Goal: Task Accomplishment & Management: Complete application form

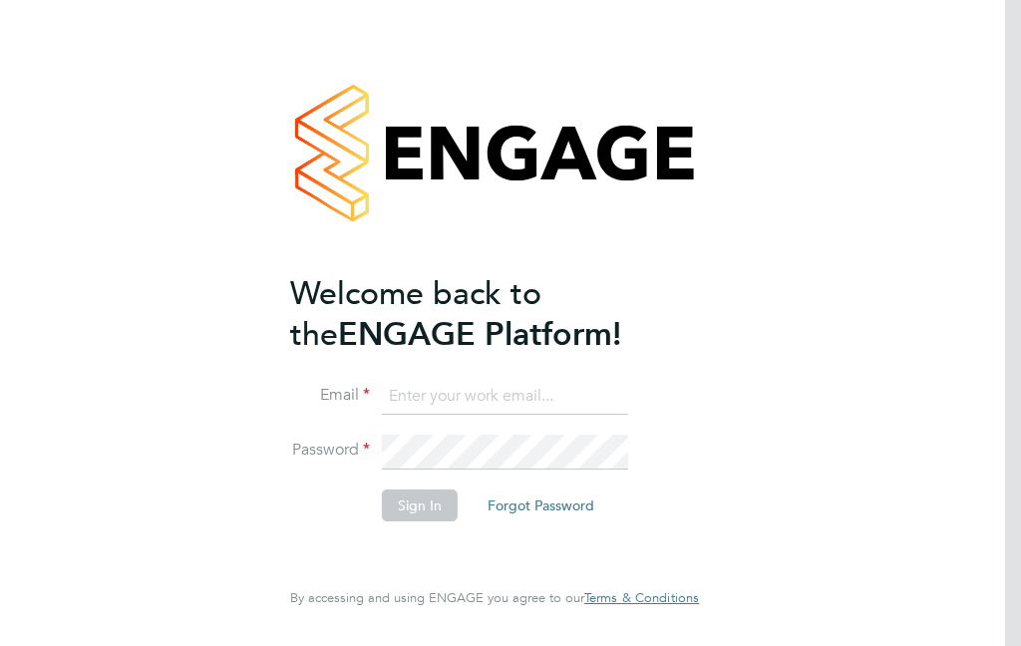
click at [504, 423] on li "Email" at bounding box center [484, 407] width 389 height 56
click at [518, 397] on input at bounding box center [505, 397] width 246 height 36
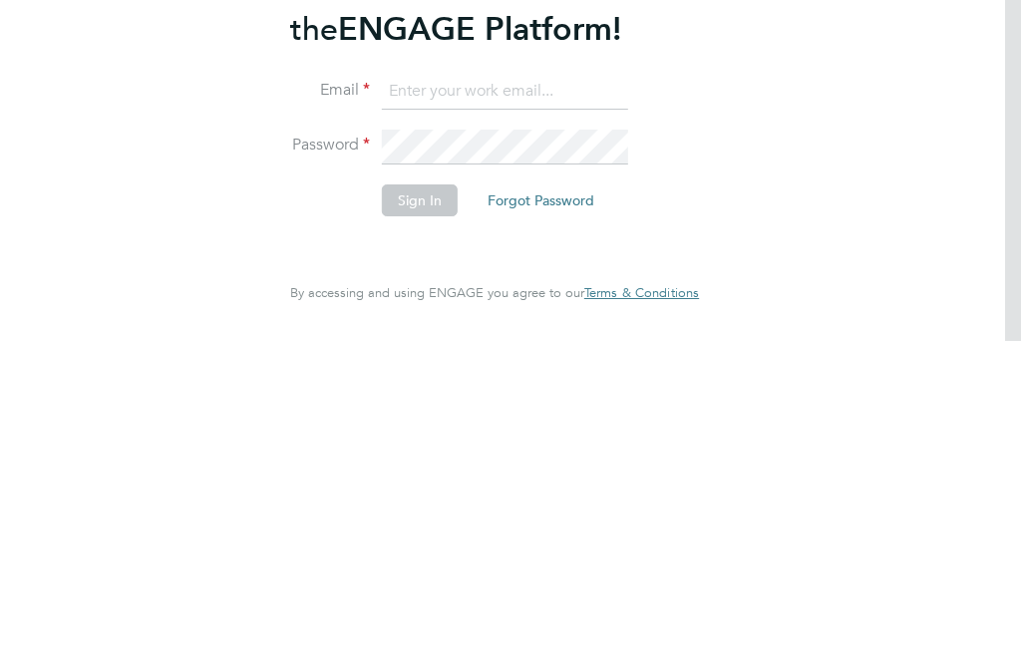
type input "[EMAIL_ADDRESS][DOMAIN_NAME]"
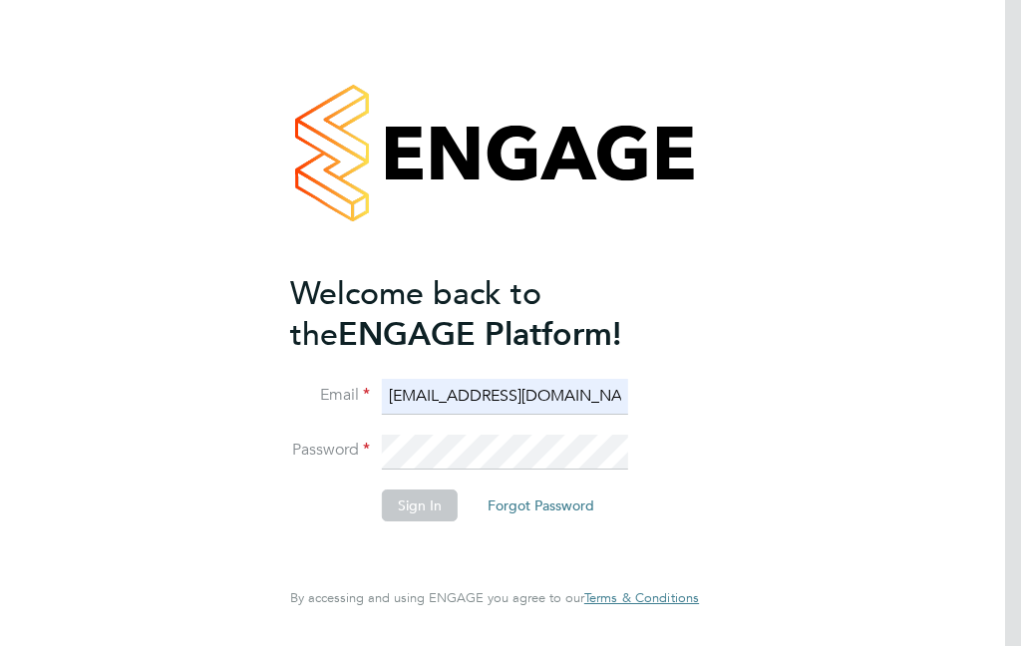
click at [540, 379] on li "Email [EMAIL_ADDRESS][DOMAIN_NAME]" at bounding box center [484, 407] width 389 height 56
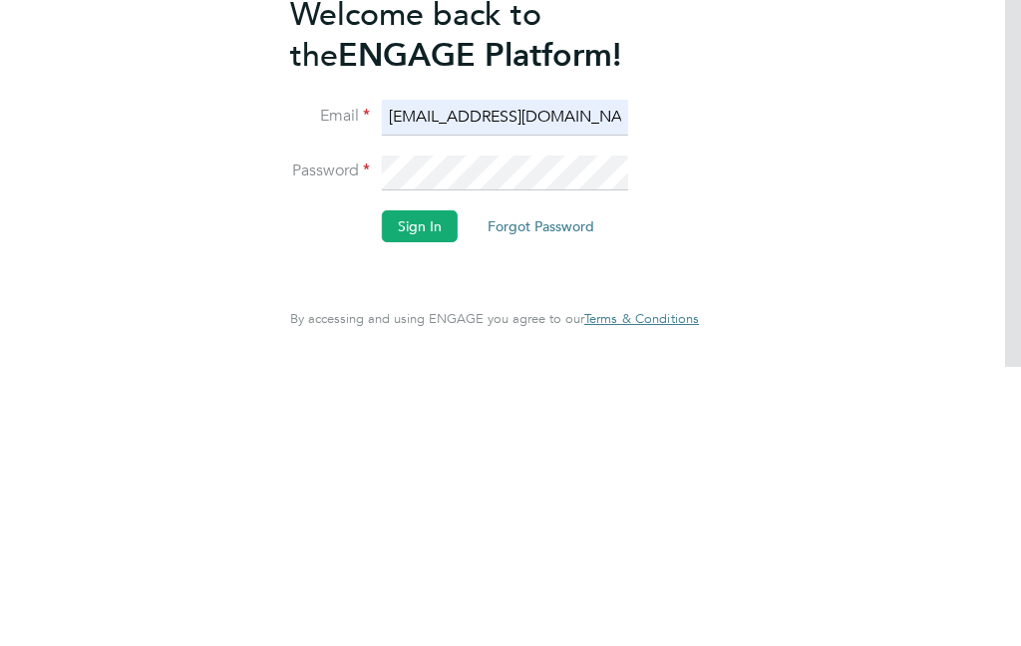
click at [446, 490] on button "Sign In" at bounding box center [420, 506] width 76 height 32
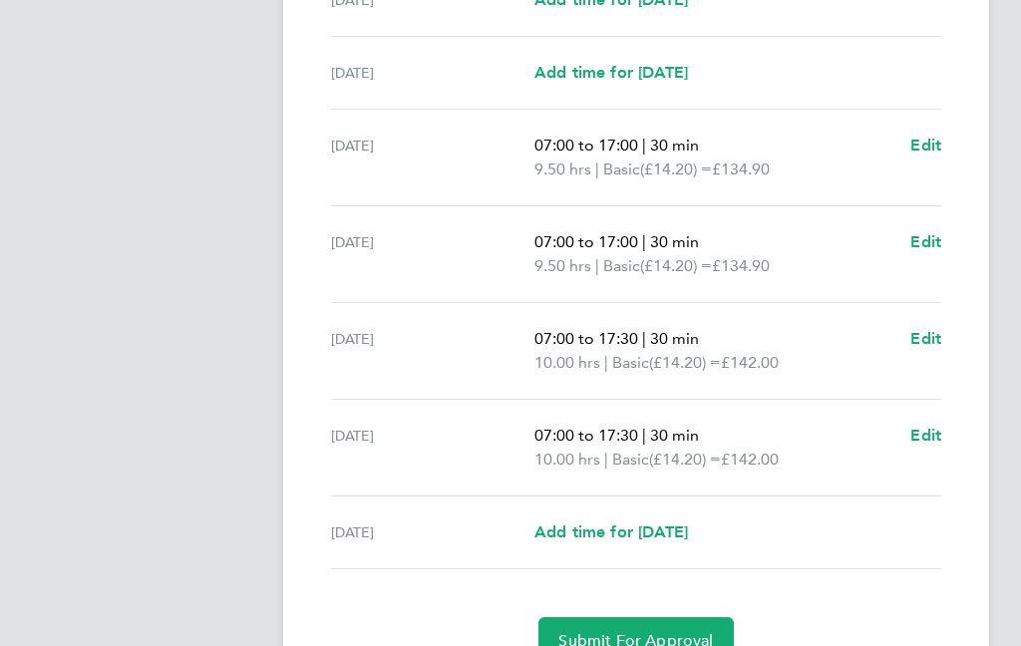
scroll to position [612, 0]
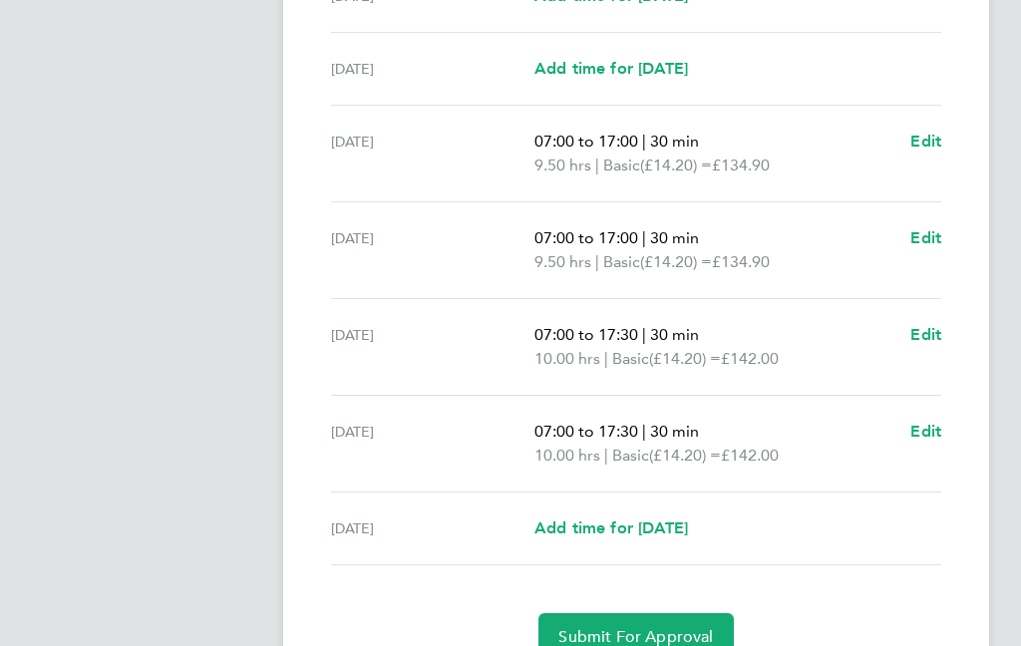
click at [688, 519] on span "Add time for Fri 29 Aug" at bounding box center [612, 528] width 154 height 19
select select "30"
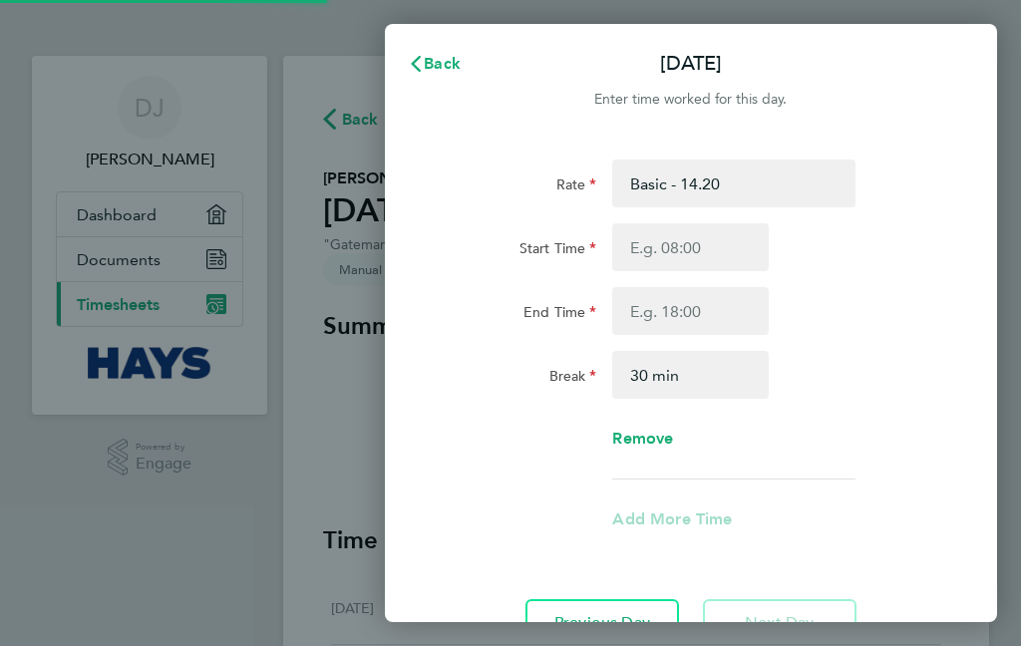
click at [722, 241] on input "Start Time" at bounding box center [690, 247] width 157 height 48
type input "15:03"
type input "07:03"
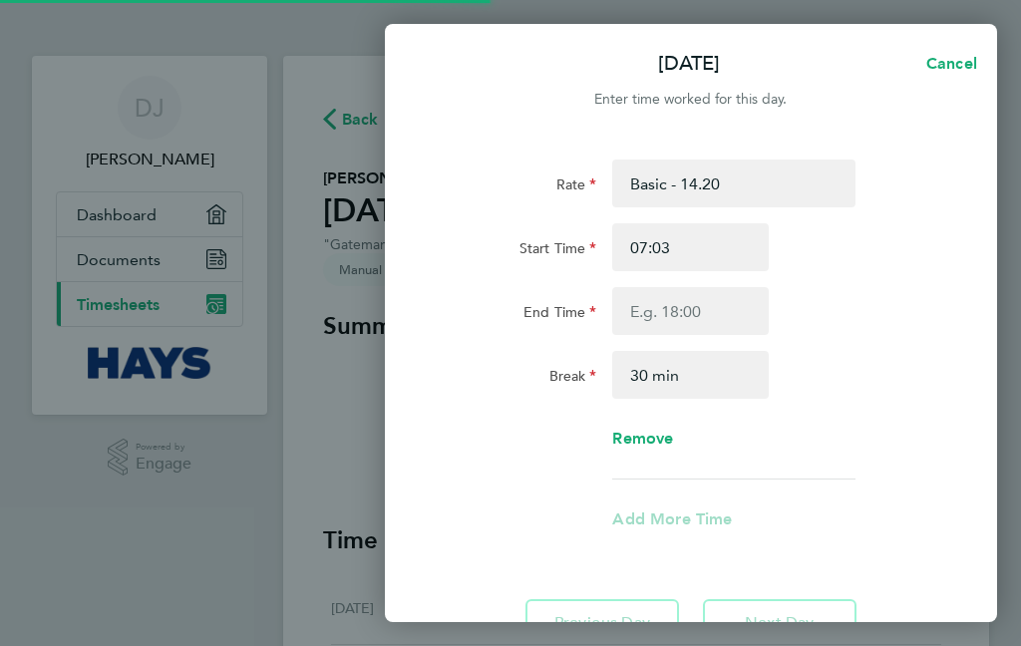
type input "07:00"
click at [698, 302] on input "End Time" at bounding box center [690, 311] width 157 height 48
type input "15:03"
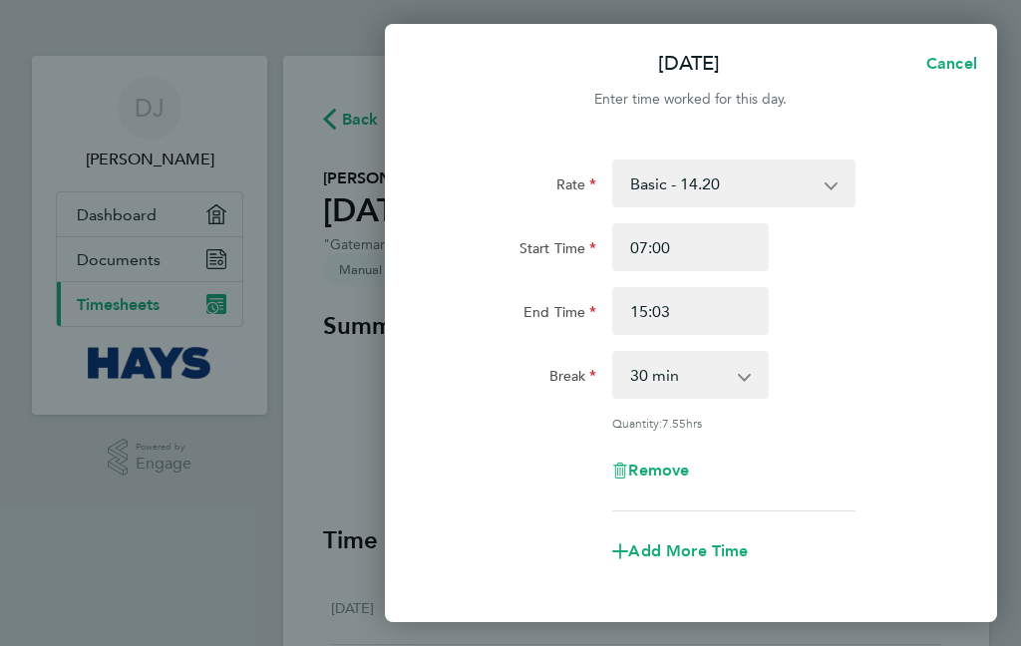
type input "13:03"
type input "13:08"
type input "13:20"
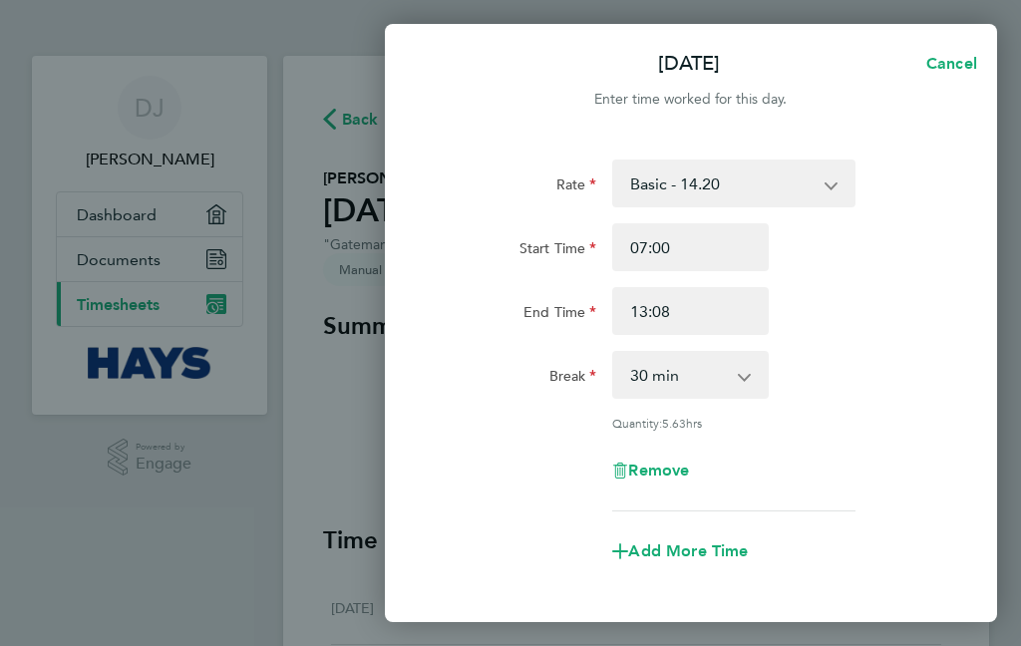
type input "13:20"
type input "13:30"
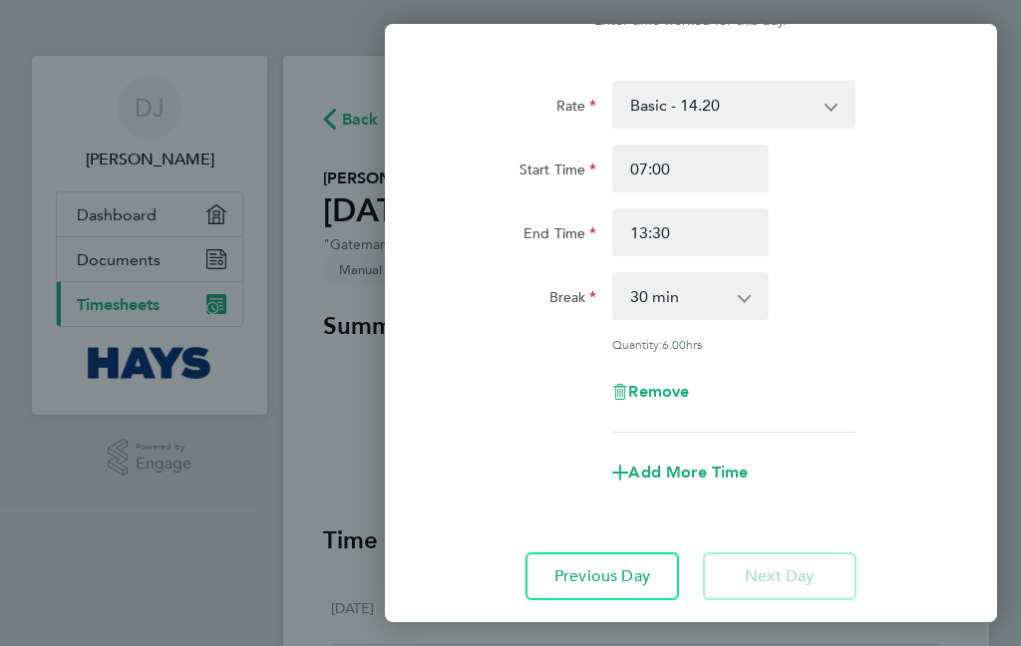
scroll to position [79, 0]
click at [727, 464] on span "Add More Time" at bounding box center [688, 472] width 120 height 19
select select "null"
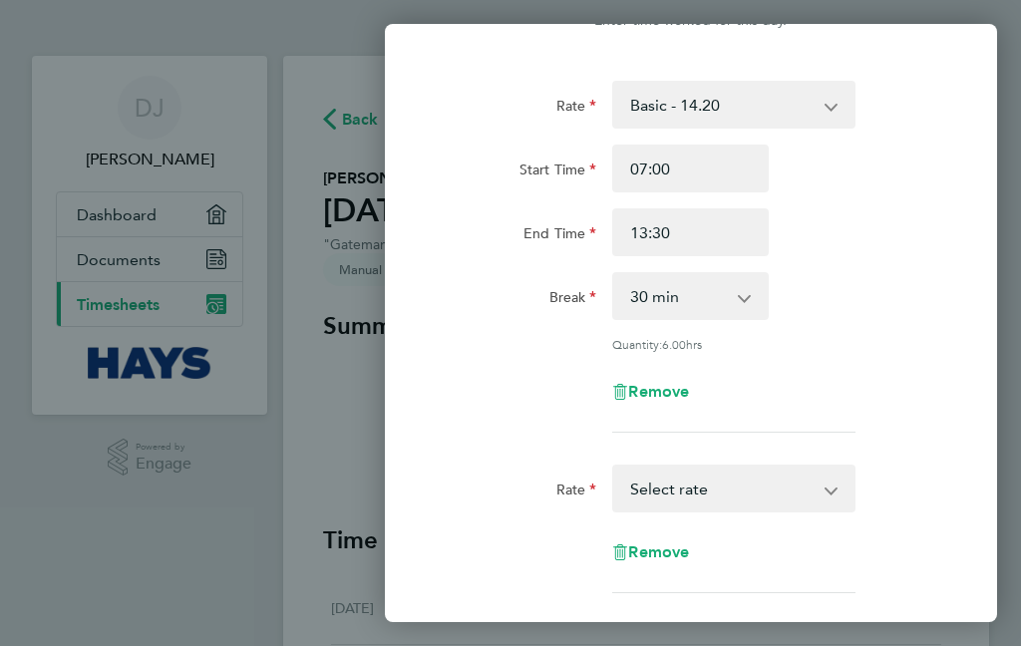
click at [816, 482] on select "Bank Holiday - 28.40 Basic - 14.20 Sat after 4h - 28.40 Sat first 4h - 21.30 Su…" at bounding box center [721, 489] width 214 height 44
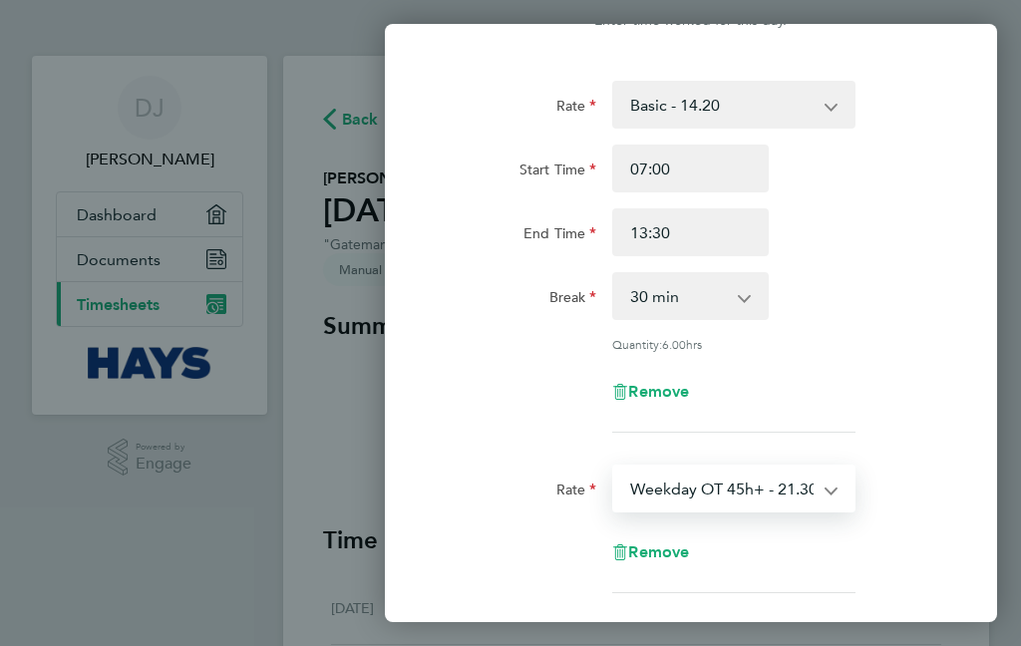
select select "30"
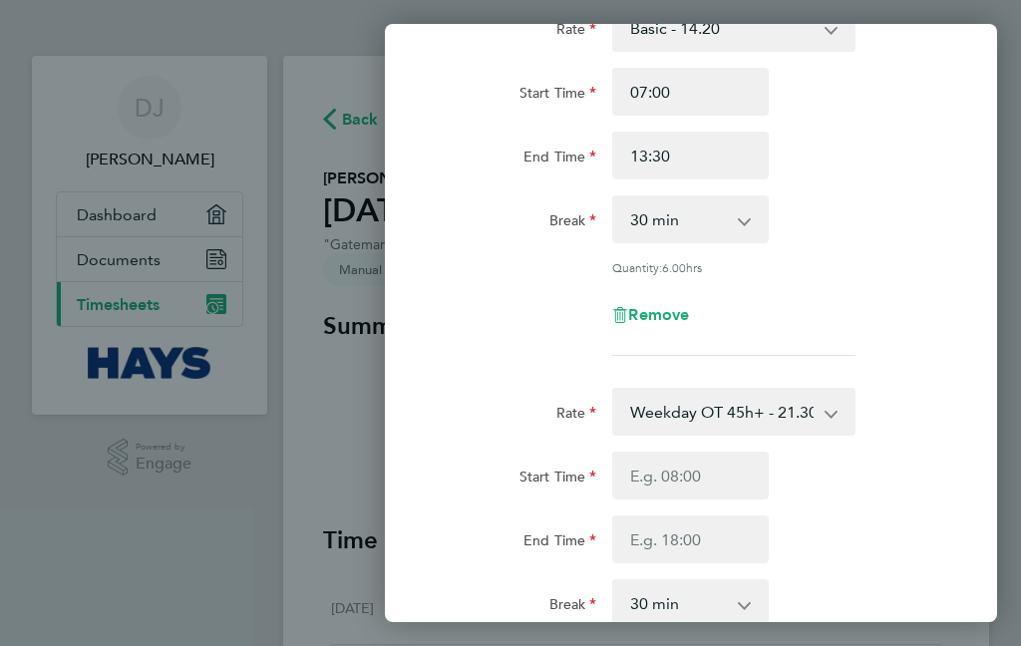
scroll to position [167, 0]
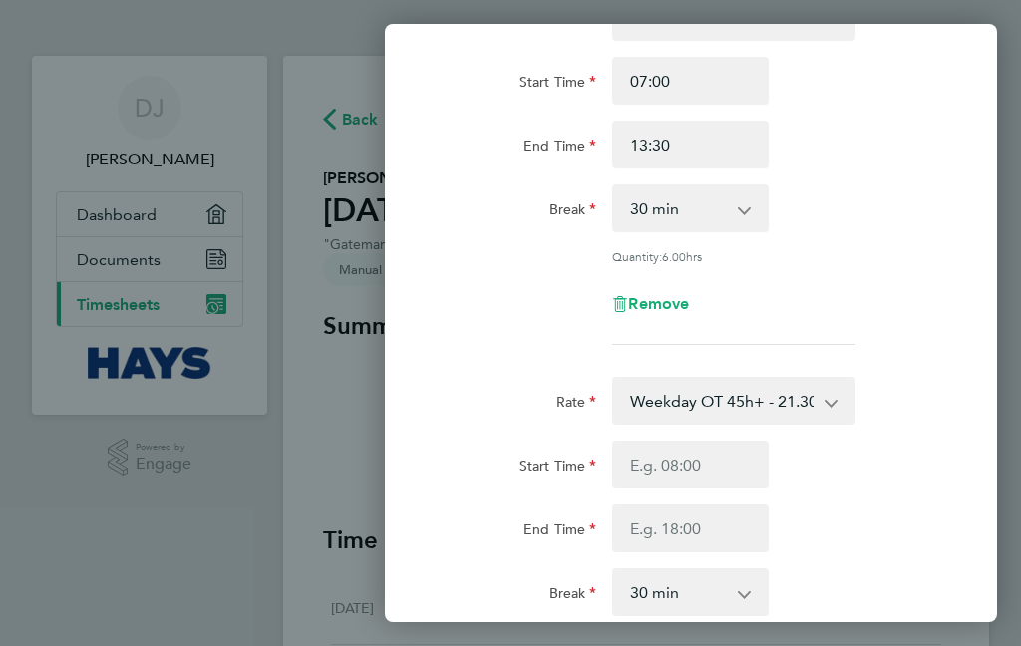
click at [734, 461] on input "Start Time" at bounding box center [690, 465] width 157 height 48
type input "15:04"
type input "14:04"
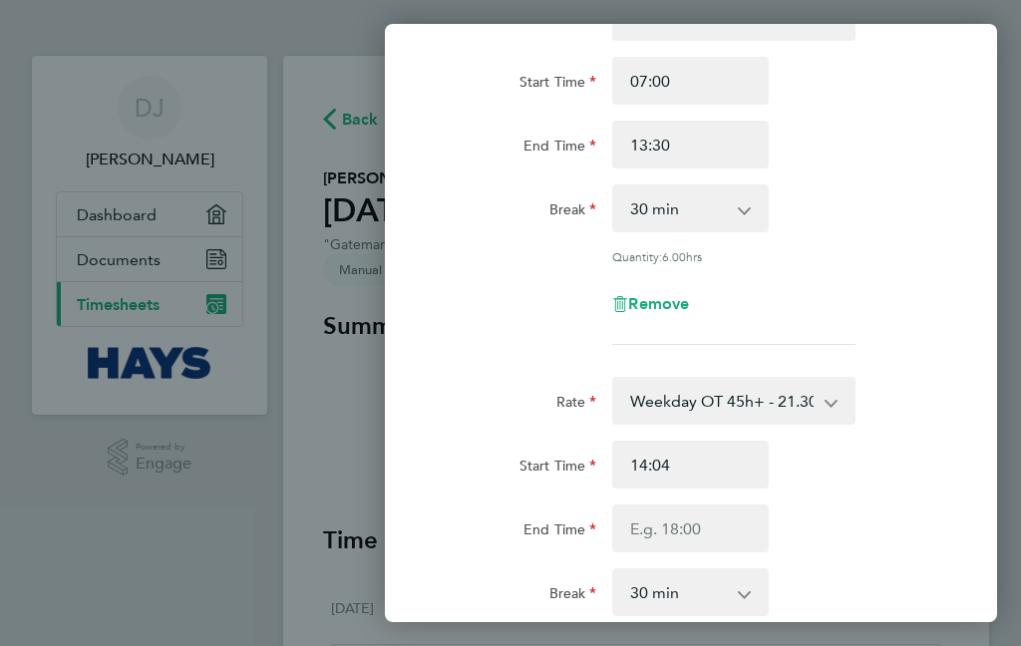
type input "13:04"
type input "13:30"
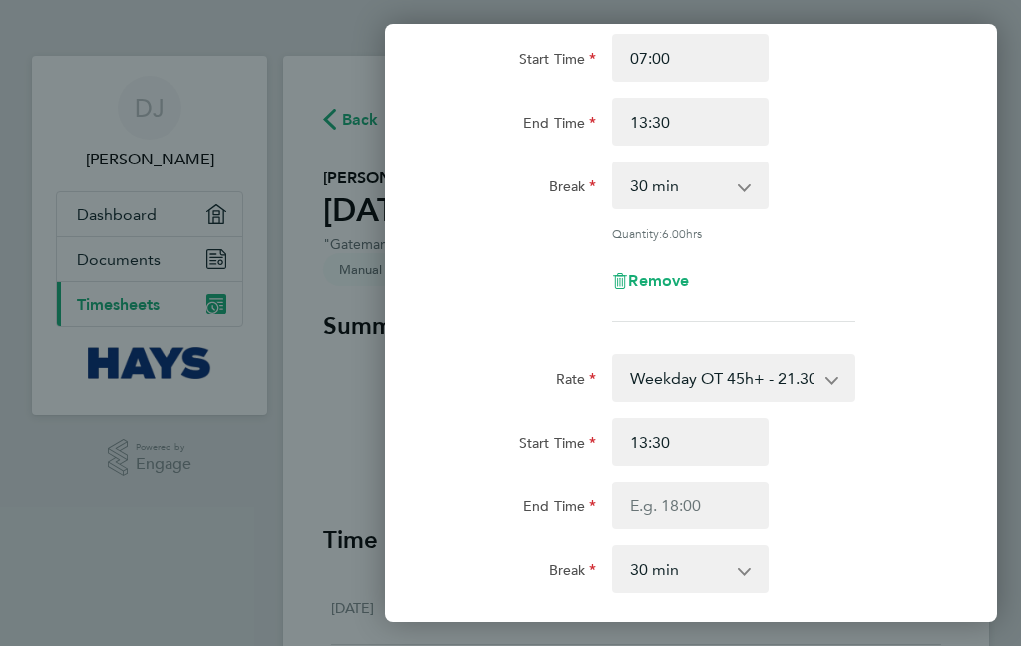
click at [720, 503] on input "End Time" at bounding box center [690, 506] width 157 height 48
type input "15:04"
type input "17:04"
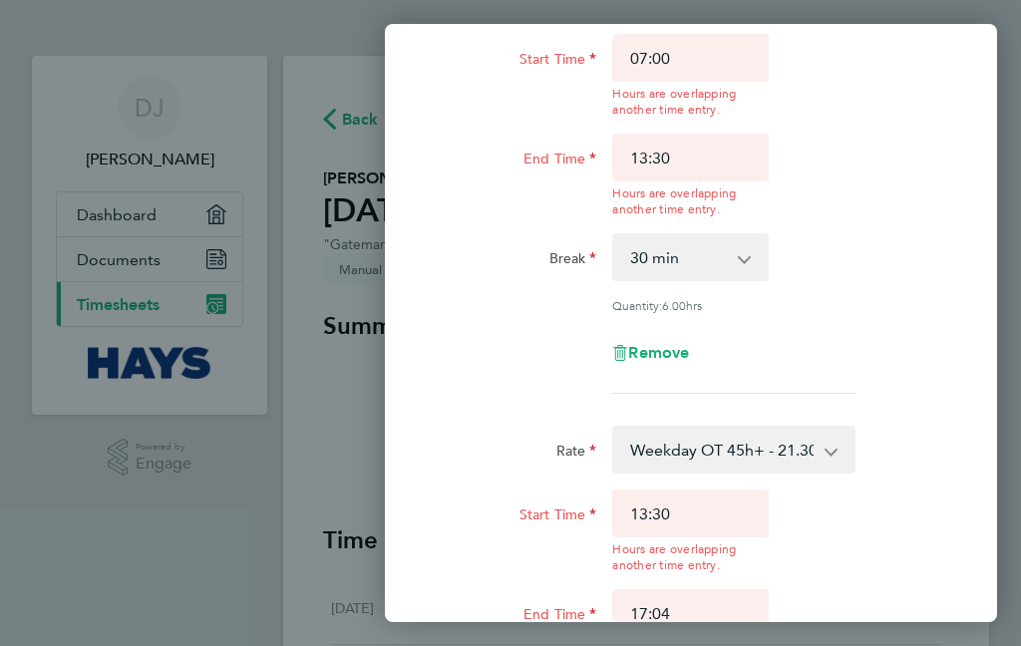
type input "18:04"
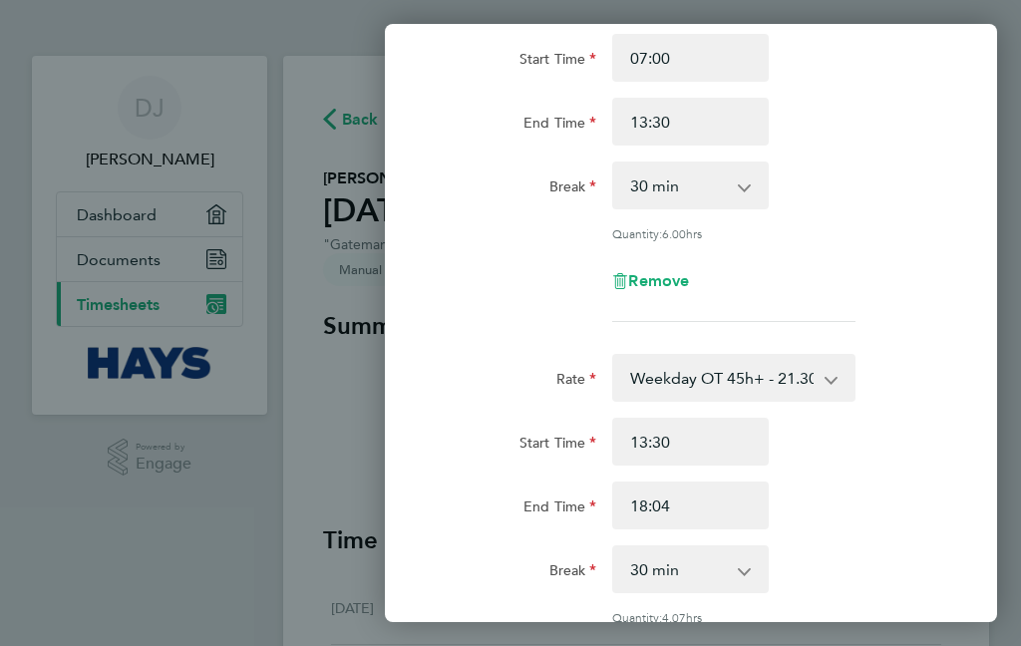
type input "18:06"
type input "18:22"
type input "18:30"
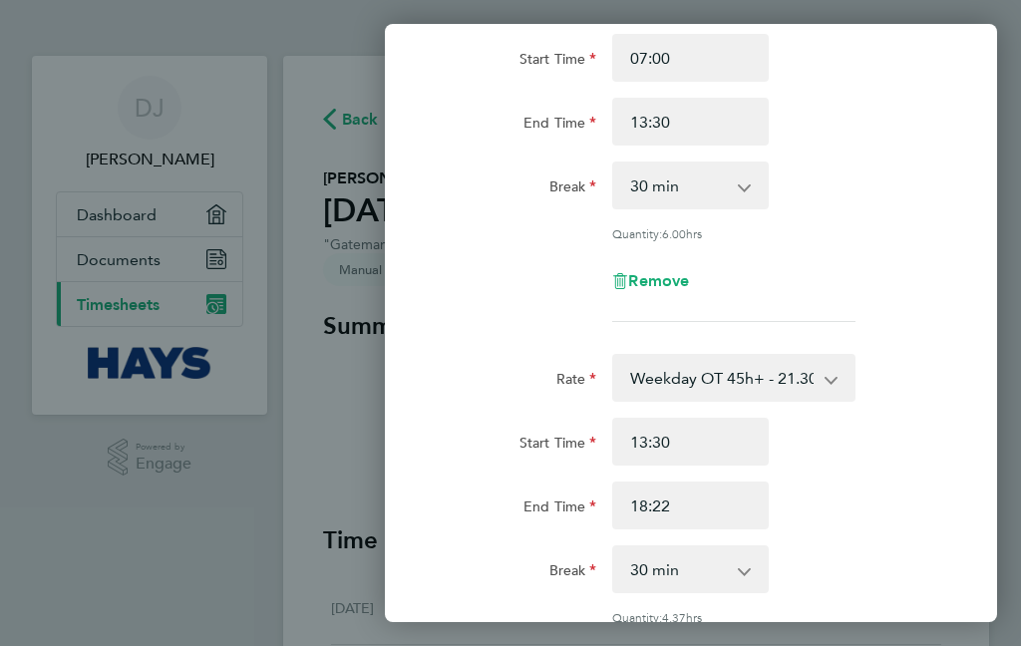
type input "18:30"
click at [729, 559] on select "0 min 15 min 30 min 45 min 60 min 75 min 90 min" at bounding box center [678, 569] width 129 height 44
select select "0"
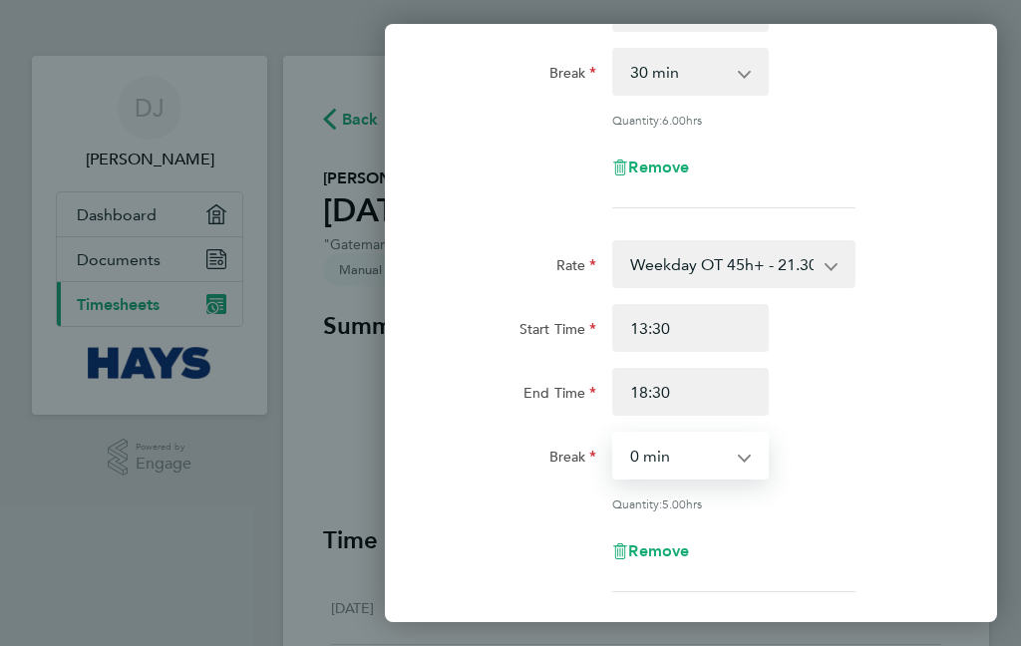
scroll to position [306, 0]
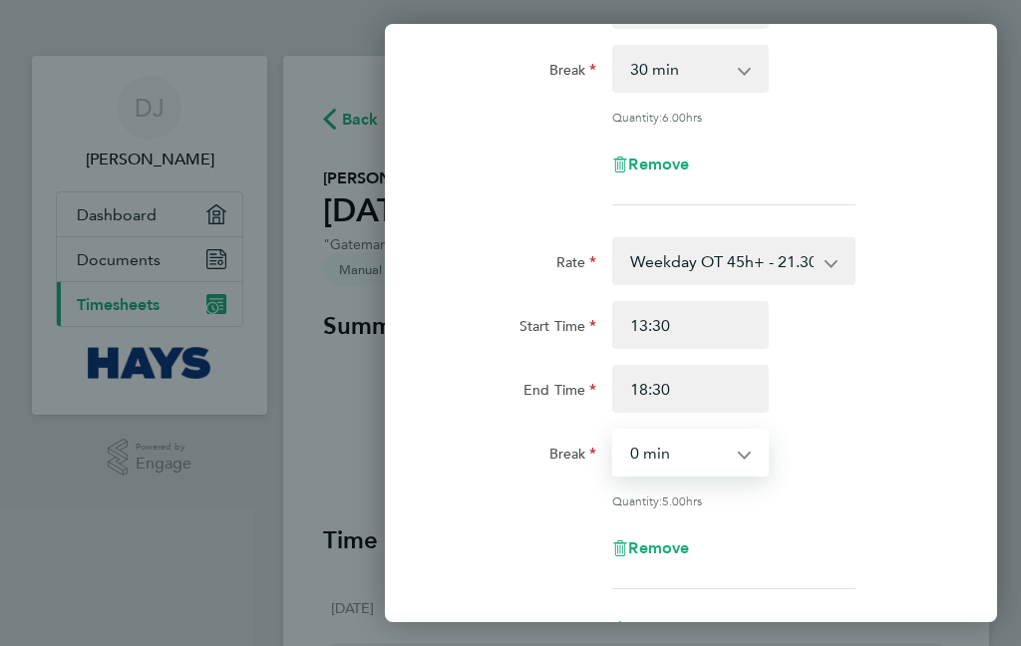
click at [729, 387] on input "18:30" at bounding box center [690, 389] width 157 height 48
type input "17:30"
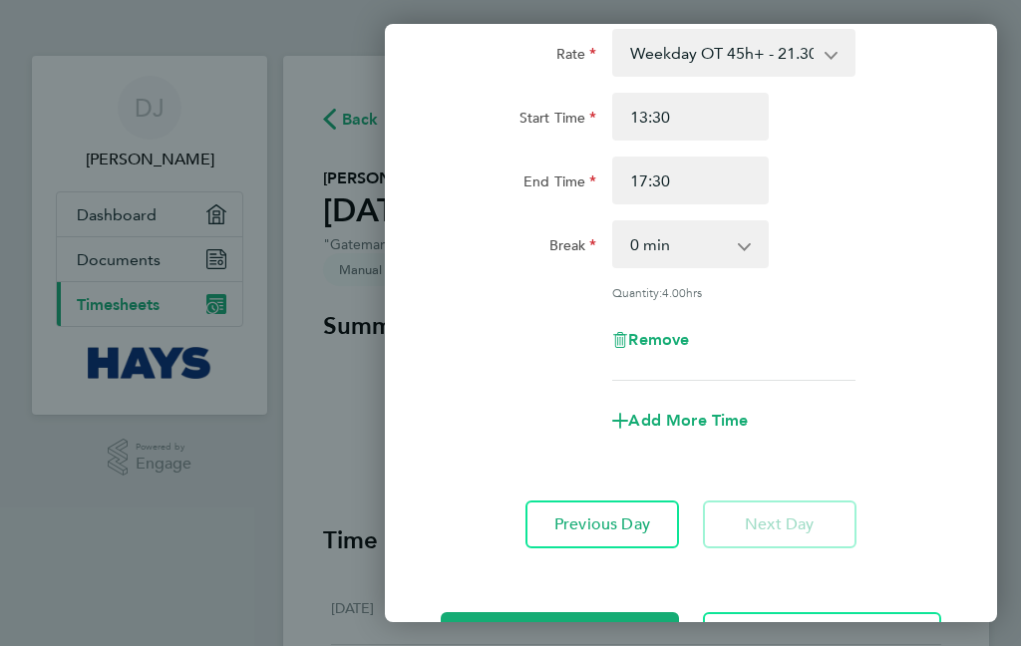
scroll to position [513, 0]
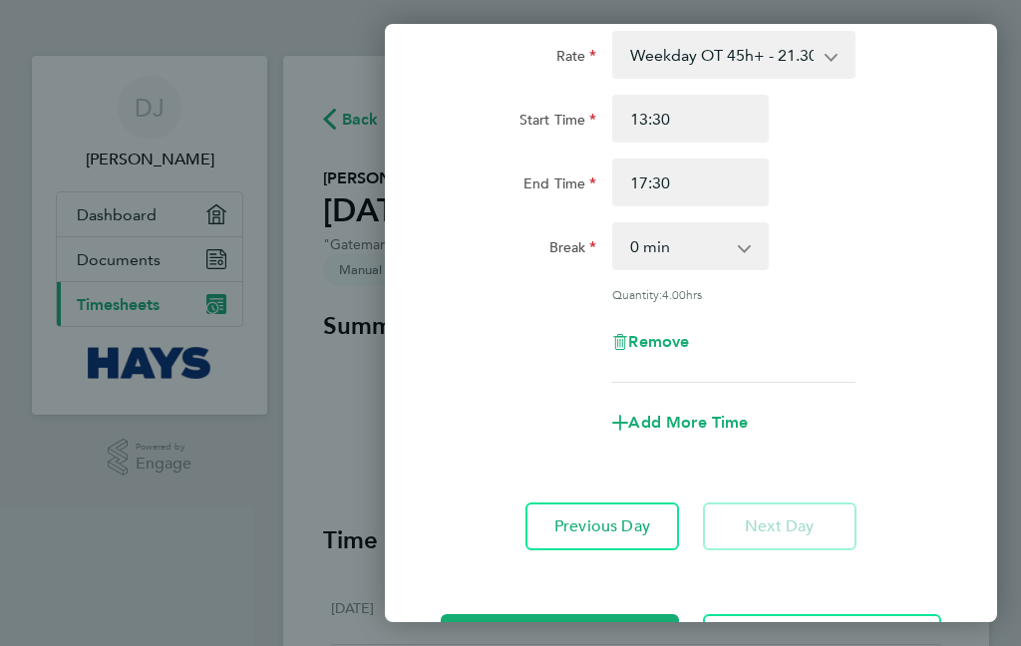
click at [629, 629] on button "Save Timesheet" at bounding box center [560, 638] width 238 height 48
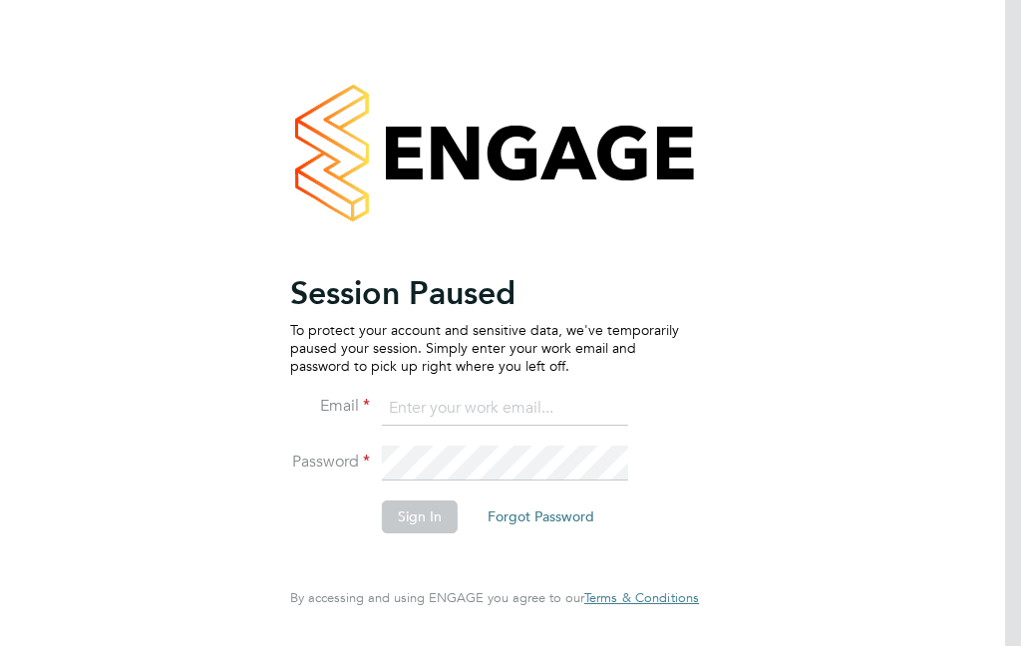
click at [520, 379] on ng-template "Session Paused To protect your account and sensitive data, we've temporarily pa…" at bounding box center [484, 413] width 389 height 280
click at [513, 407] on input at bounding box center [505, 409] width 246 height 36
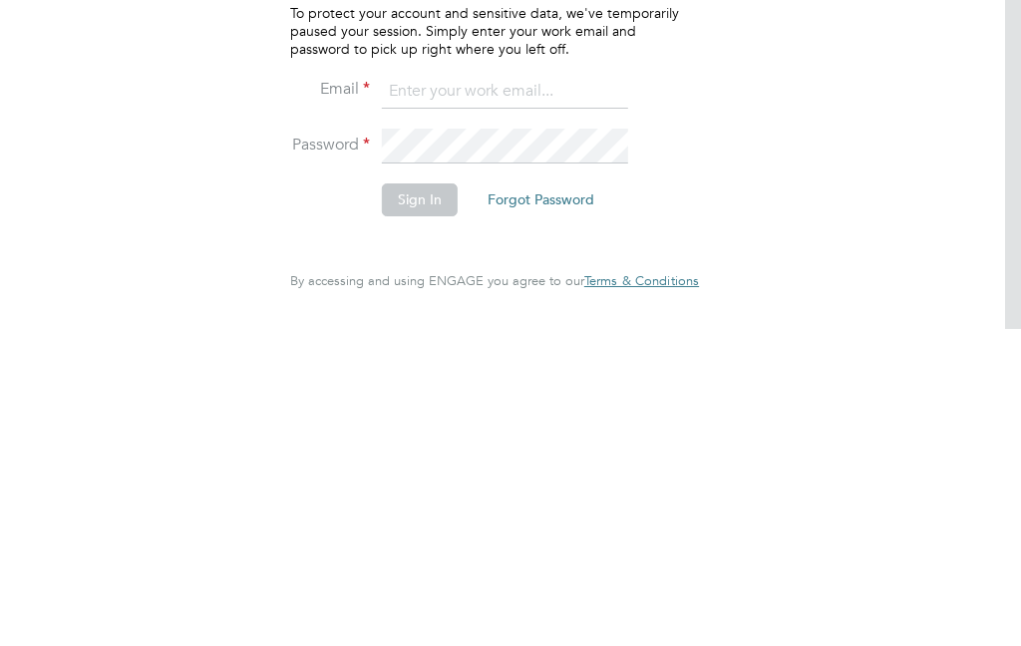
type input "[EMAIL_ADDRESS][DOMAIN_NAME]"
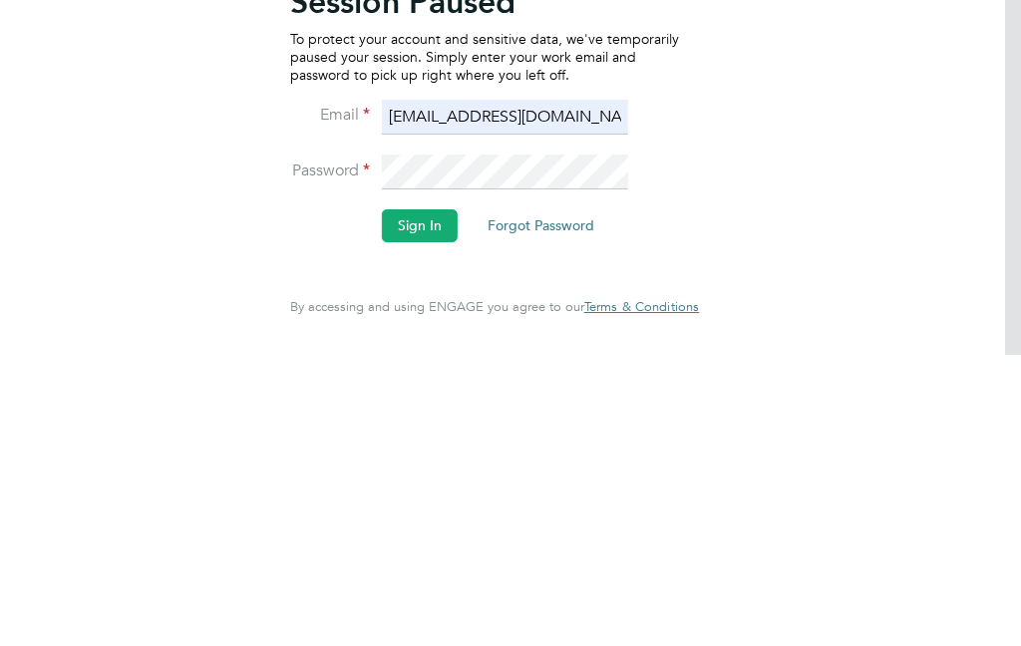
click at [421, 501] on button "Sign In" at bounding box center [420, 517] width 76 height 32
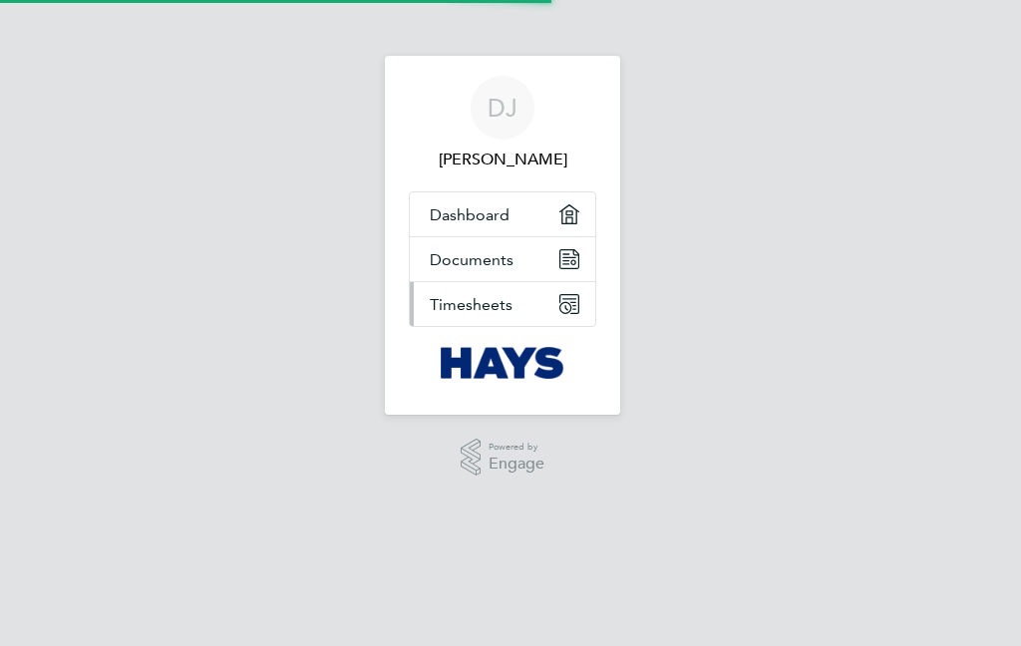
select select "30"
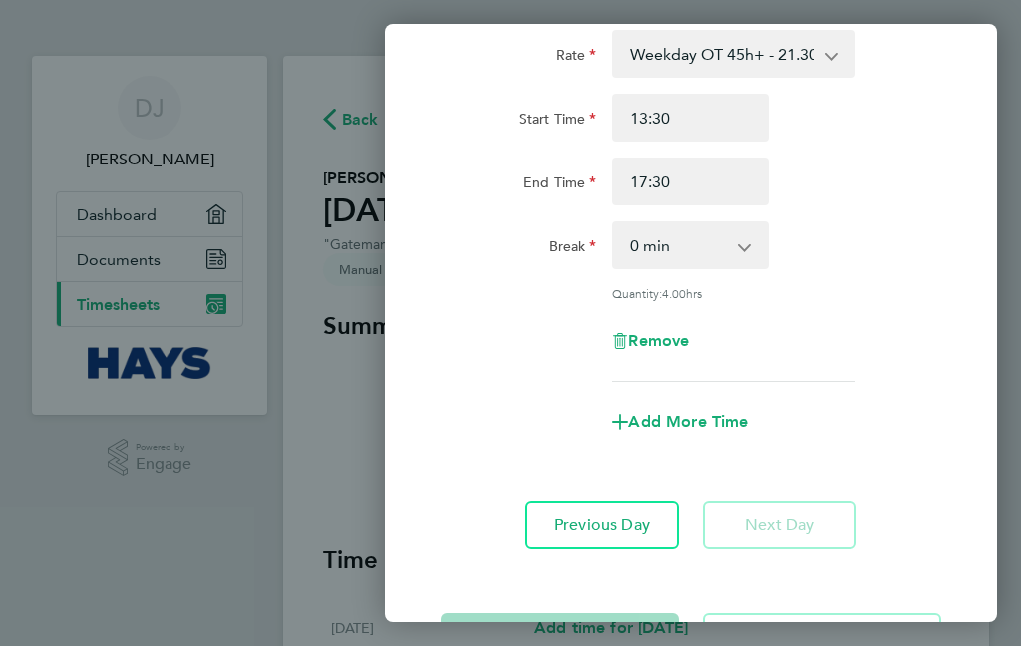
scroll to position [513, 0]
click at [597, 618] on app-form-button "Save Timesheet" at bounding box center [566, 638] width 250 height 48
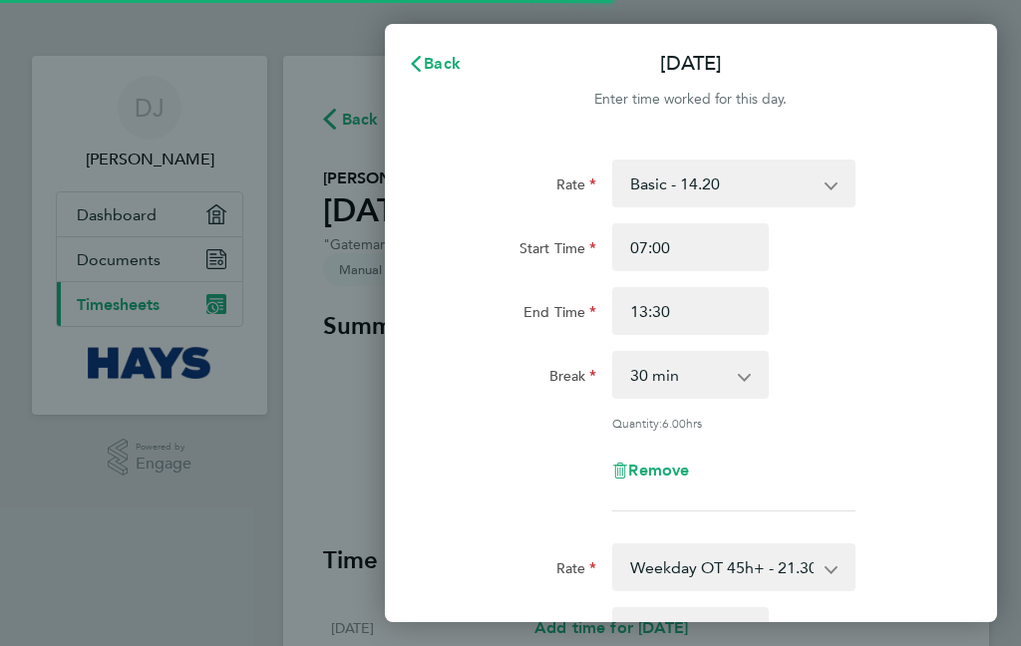
select select "30"
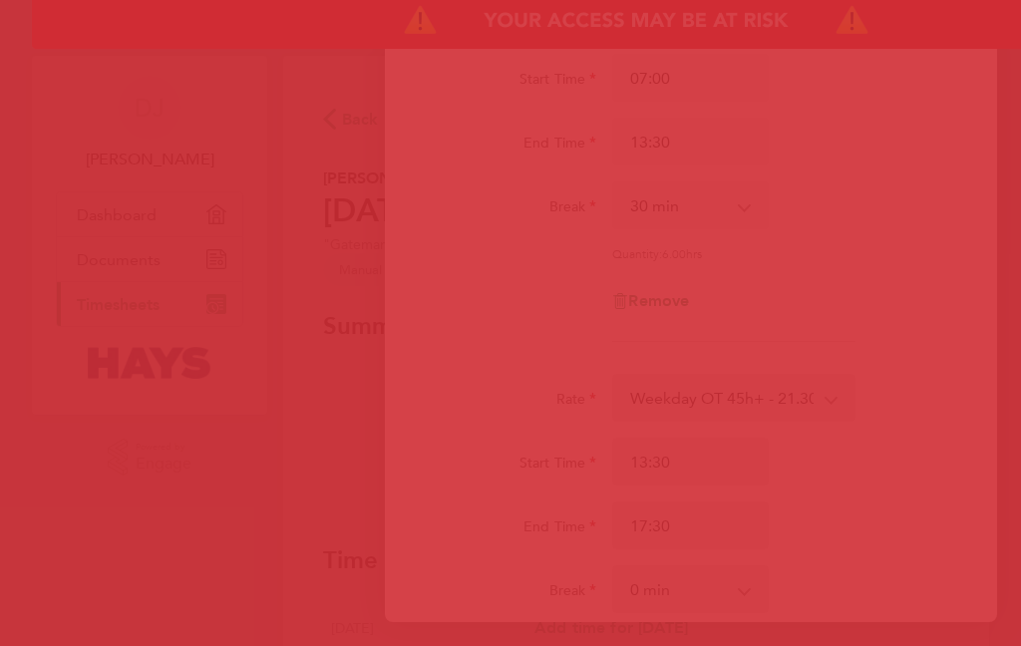
scroll to position [178, 0]
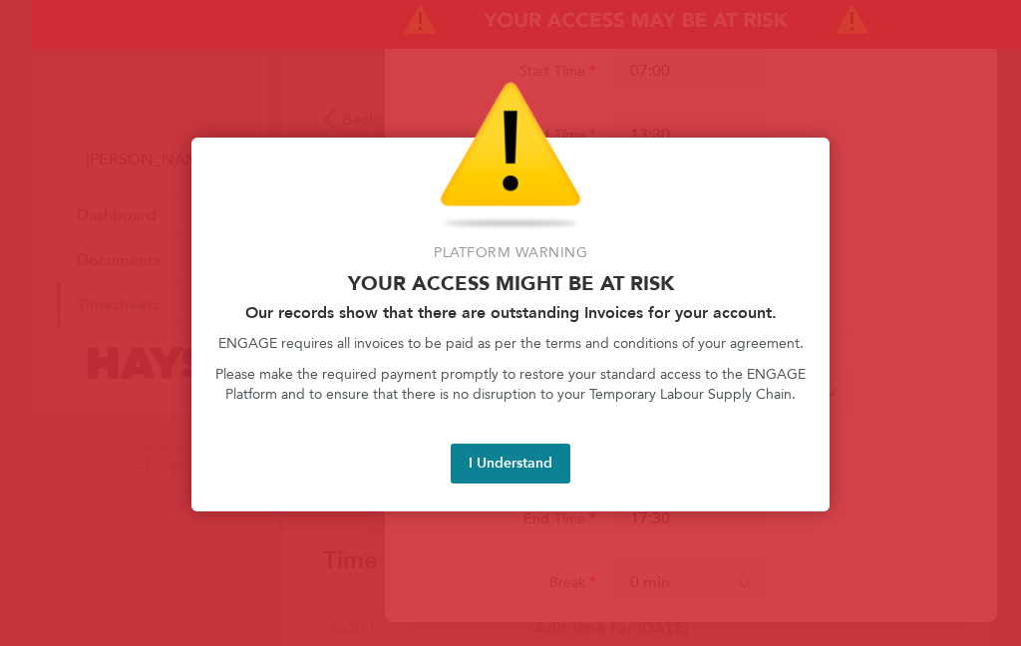
click at [497, 473] on button "I Understand" at bounding box center [511, 464] width 120 height 40
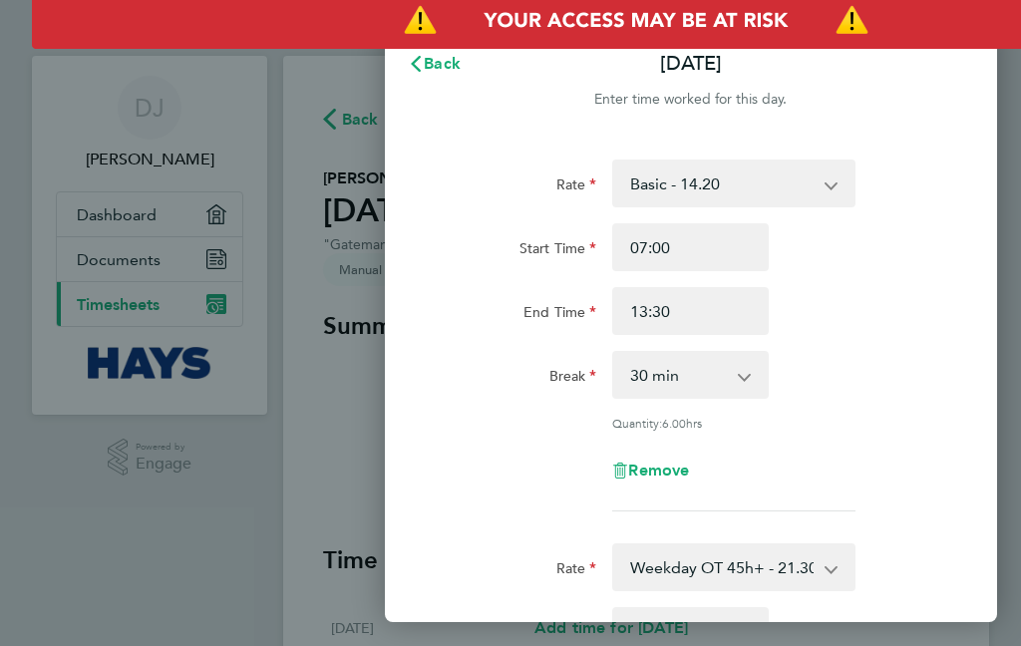
scroll to position [0, 0]
click at [428, 58] on span "Back" at bounding box center [442, 63] width 37 height 19
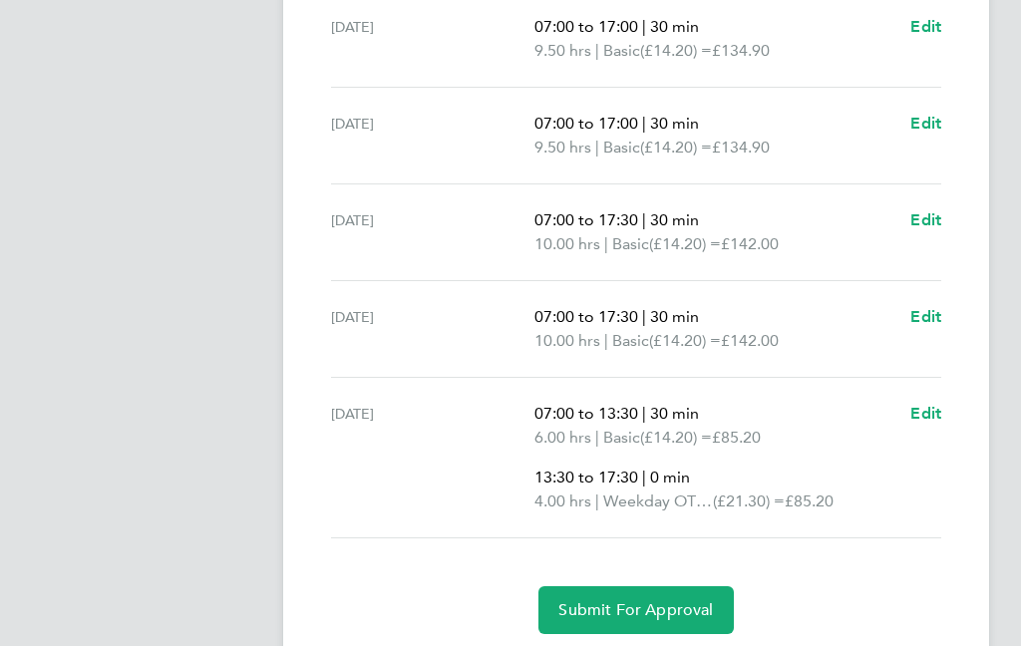
scroll to position [747, 0]
